Goal: Find specific page/section: Find specific page/section

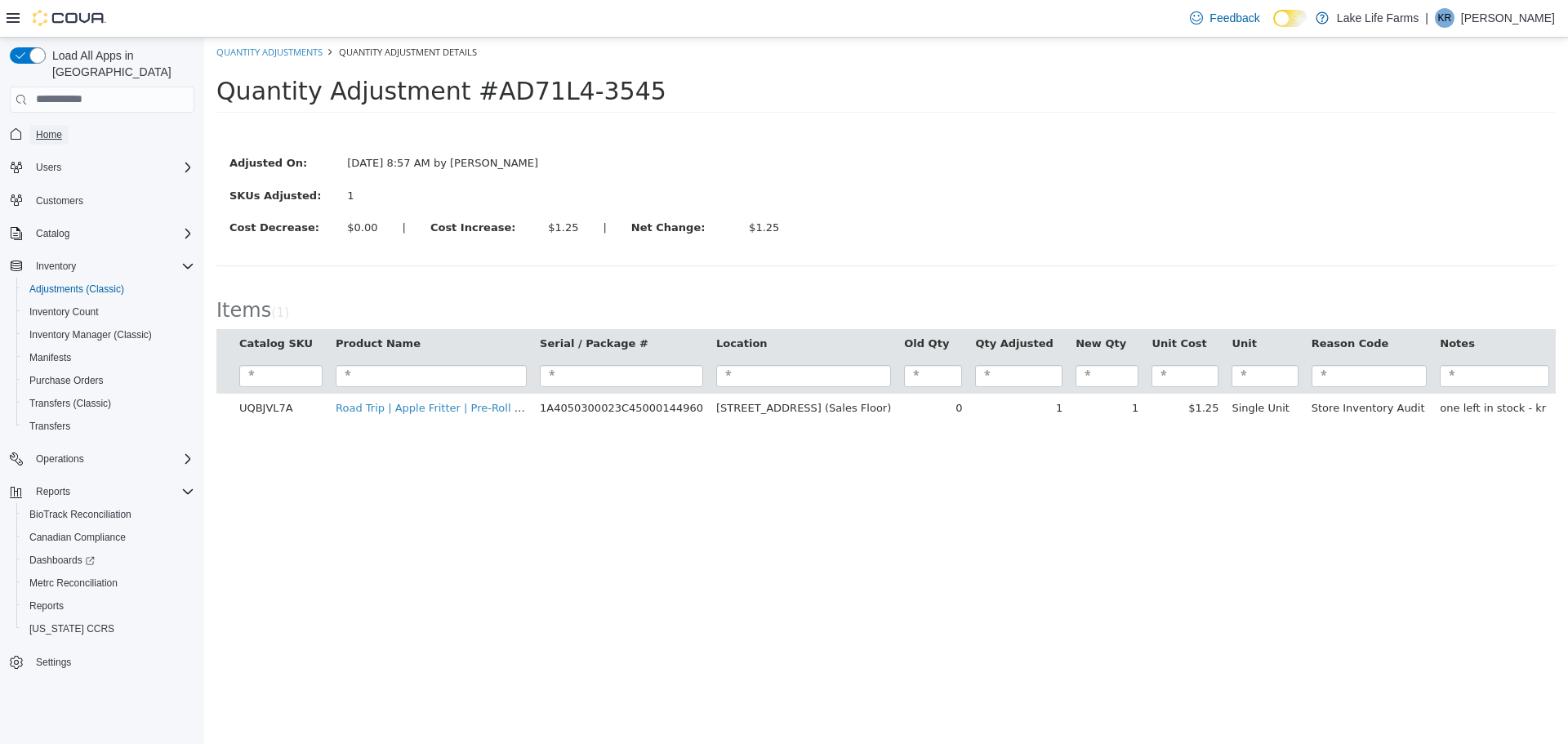
click at [49, 128] on span "Home" at bounding box center [48, 134] width 26 height 13
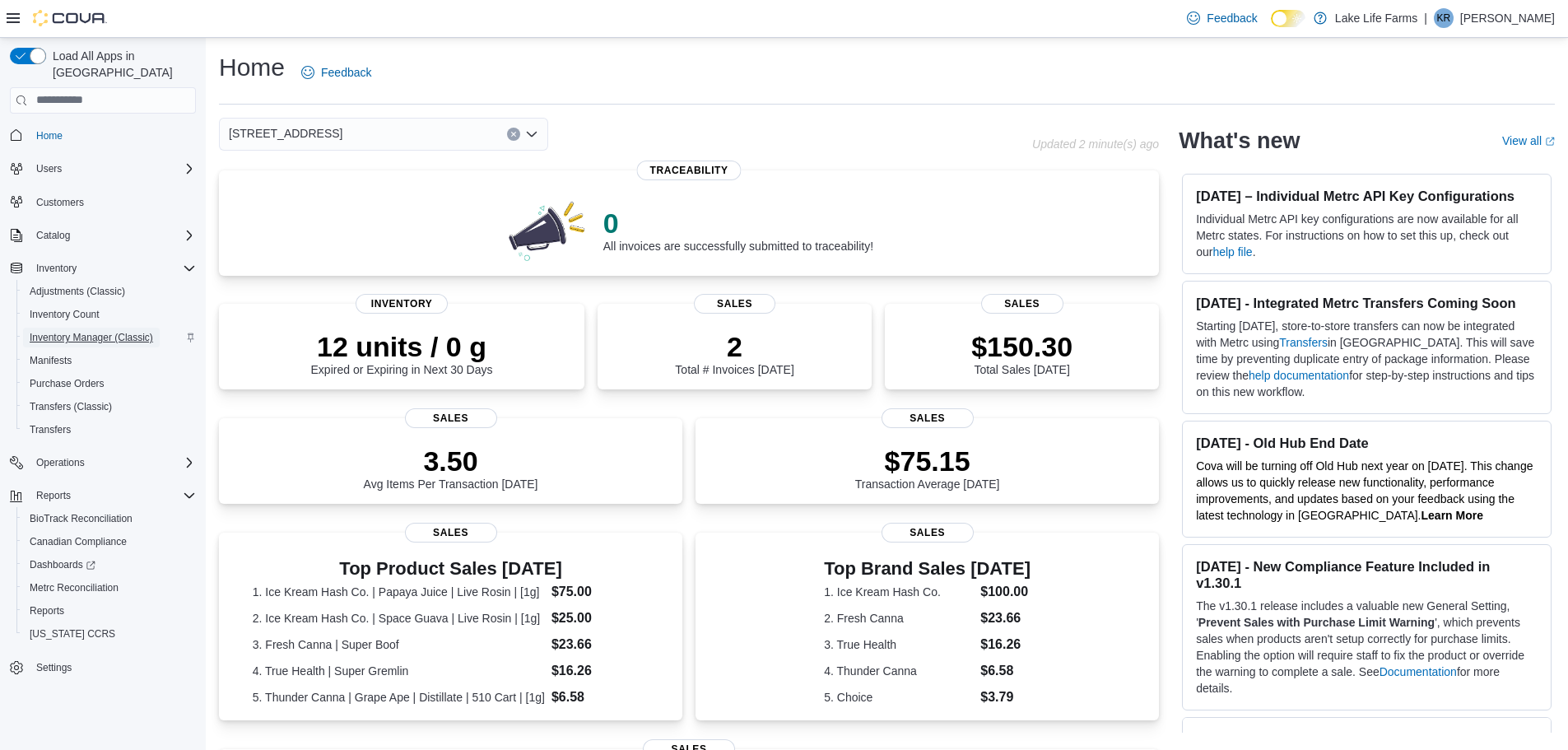
click at [113, 331] on span "Inventory Manager (Classic)" at bounding box center [91, 338] width 123 height 13
